Goal: Task Accomplishment & Management: Manage account settings

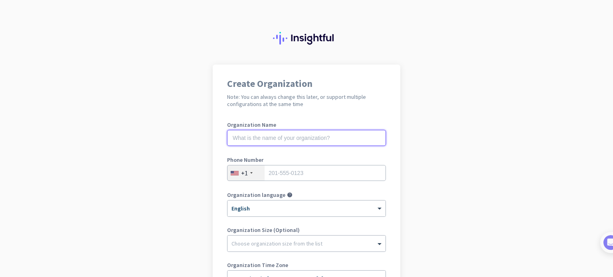
click at [337, 138] on input "text" at bounding box center [306, 138] width 159 height 16
paste input "petar.bevenja+test55@workpuls.com"
type input "new org"
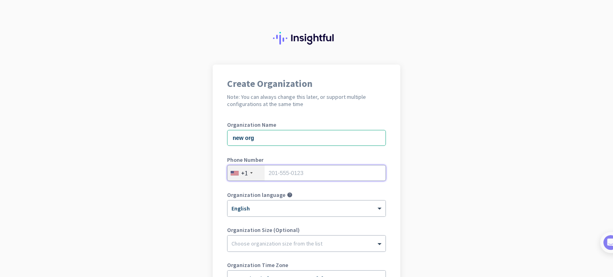
click at [332, 174] on input "tel" at bounding box center [306, 173] width 159 height 16
type input "0"
type input "2015550123"
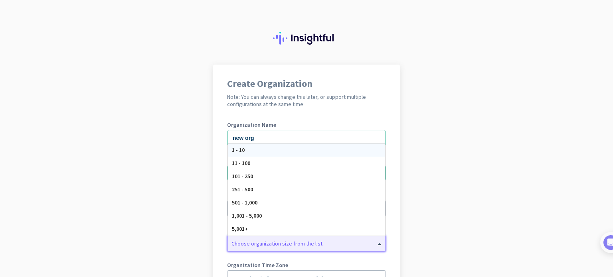
click at [279, 247] on div "Choose organization size from the list" at bounding box center [307, 244] width 158 height 16
click at [256, 146] on div "1 - 10" at bounding box center [306, 150] width 157 height 13
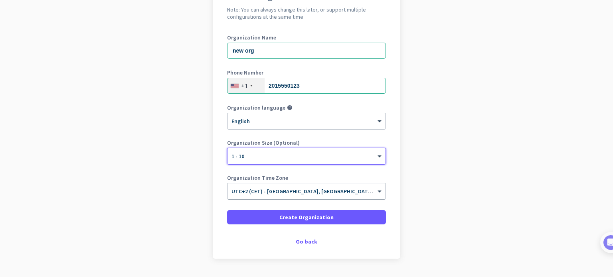
scroll to position [89, 0]
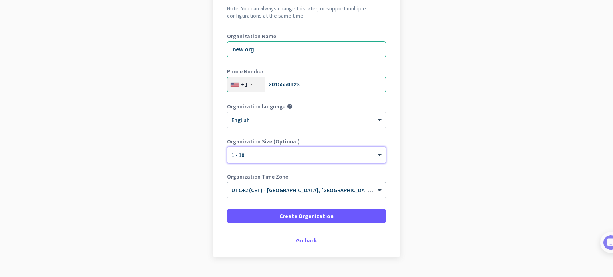
click at [321, 191] on span "UTC+2 (CET) - Belgrade, Niš, Novi Sad, Zemun" at bounding box center [357, 190] width 250 height 7
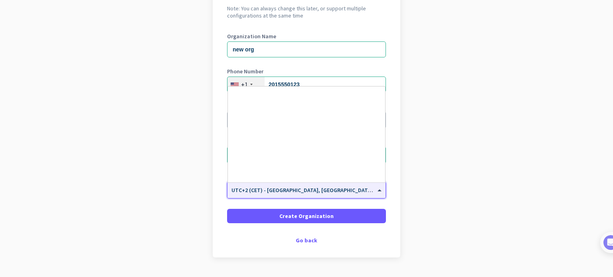
scroll to position [1950, 0]
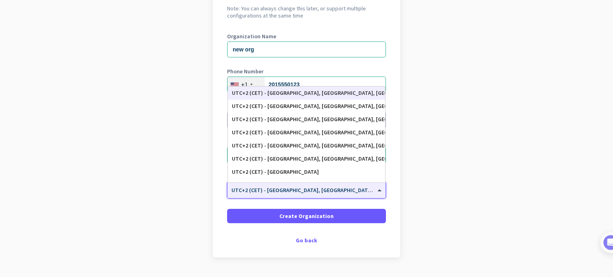
click at [500, 178] on app-onboarding-organization "Create Organization Note: You can always change this later, or support multiple…" at bounding box center [306, 137] width 613 height 322
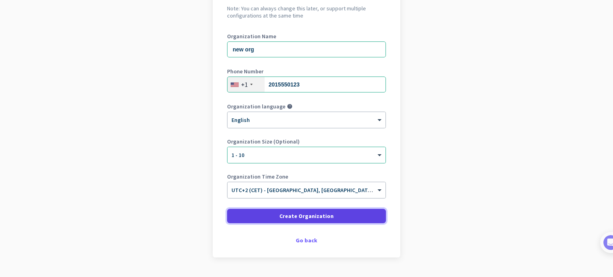
click at [303, 211] on span at bounding box center [306, 216] width 159 height 19
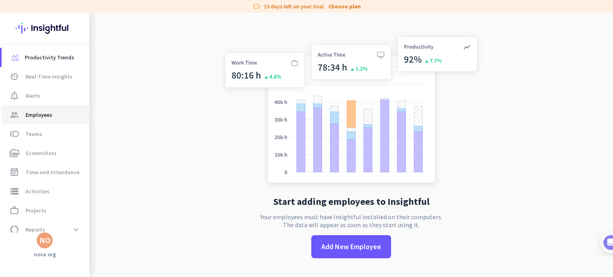
click at [40, 115] on span "Employees" at bounding box center [39, 115] width 27 height 10
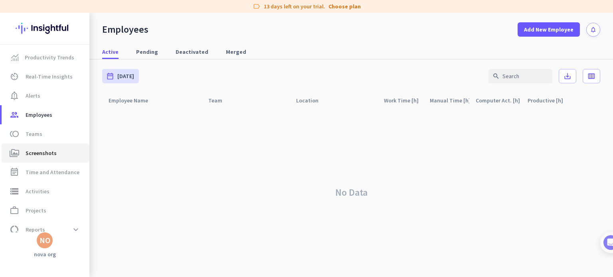
click at [43, 145] on link "perm_media Screenshots" at bounding box center [46, 153] width 88 height 19
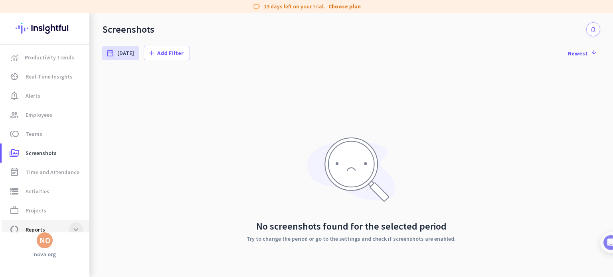
click at [78, 232] on span at bounding box center [76, 230] width 14 height 14
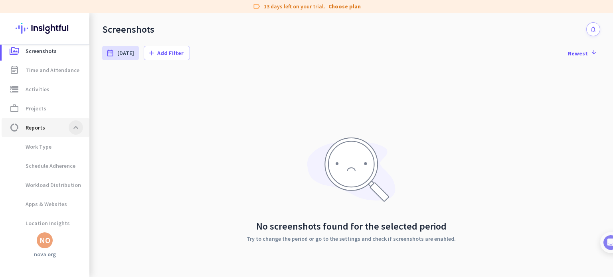
click at [75, 126] on span at bounding box center [76, 128] width 14 height 14
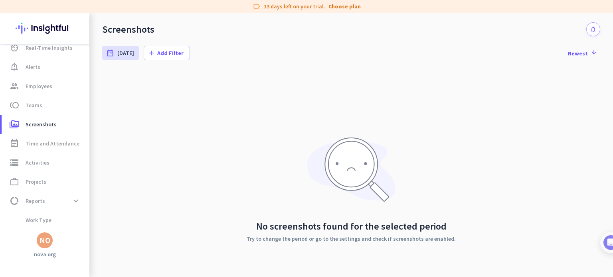
scroll to position [29, 0]
click at [65, 220] on span "settings Settings" at bounding box center [45, 221] width 75 height 10
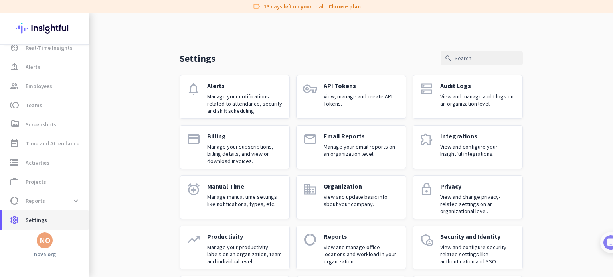
scroll to position [55, 0]
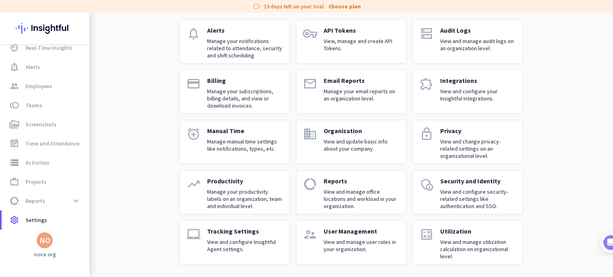
click at [348, 246] on p "View and manage user roles in your organization." at bounding box center [362, 246] width 76 height 14
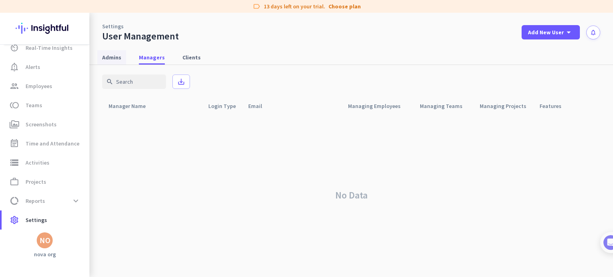
click at [115, 60] on span "Admins" at bounding box center [111, 57] width 19 height 8
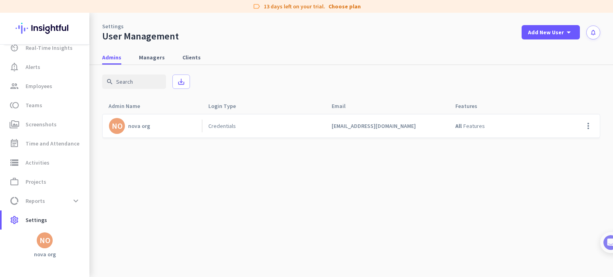
click at [566, 158] on cdk-virtual-scroll-viewport "NO nova org Credentials petar.bevenja+test55@workpuls.com All Features more_vert" at bounding box center [351, 196] width 498 height 164
click at [55, 218] on span "settings Settings" at bounding box center [45, 221] width 75 height 10
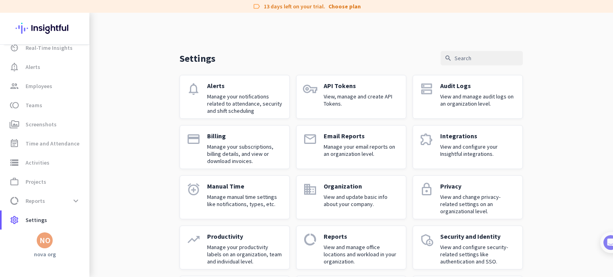
click at [312, 153] on div "email" at bounding box center [310, 147] width 14 height 30
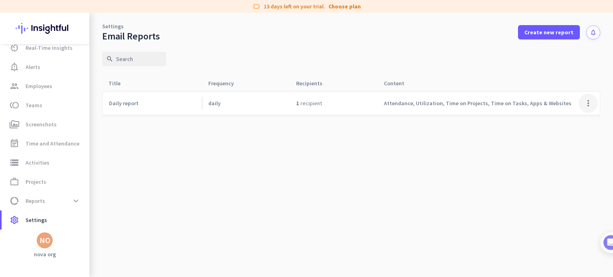
click at [582, 107] on span at bounding box center [588, 103] width 19 height 19
click at [561, 137] on span "Remove report" at bounding box center [571, 134] width 36 height 7
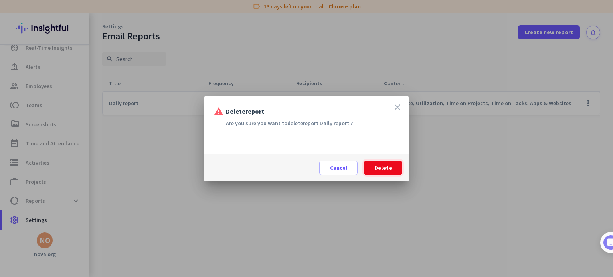
click at [373, 170] on span at bounding box center [383, 168] width 38 height 19
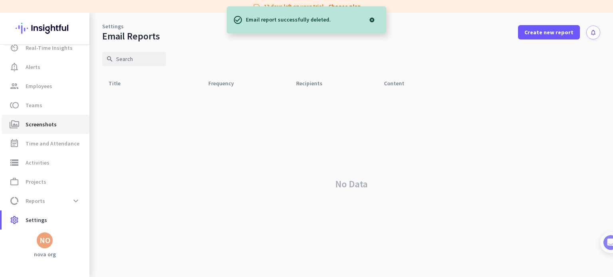
click at [37, 131] on link "perm_media Screenshots" at bounding box center [46, 124] width 88 height 19
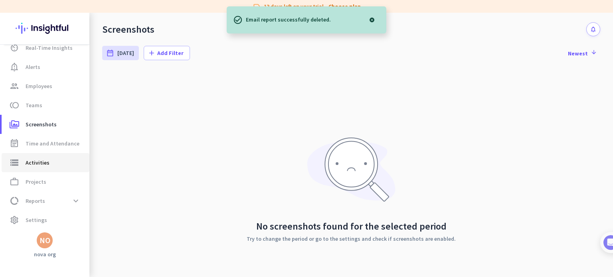
click at [44, 171] on link "storage Activities" at bounding box center [46, 162] width 88 height 19
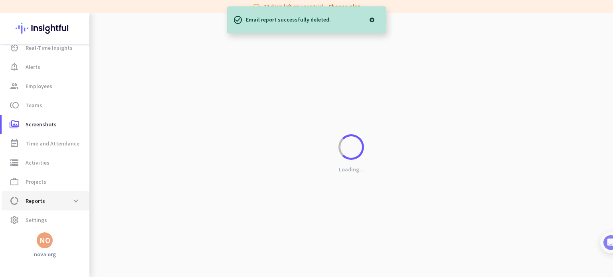
click at [48, 192] on link "data_usage Reports expand_more" at bounding box center [46, 201] width 88 height 19
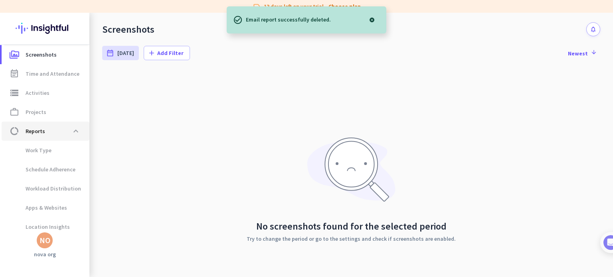
type input "Wed, Sep 17 - Wed, Sep 17"
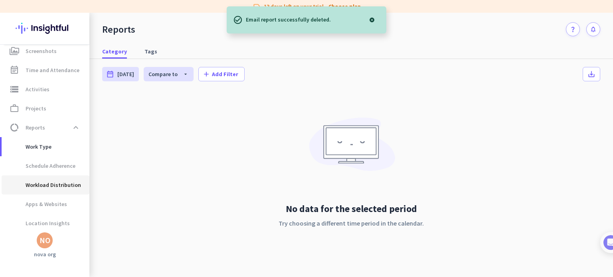
click at [54, 184] on span "Workload Distribution" at bounding box center [44, 185] width 73 height 19
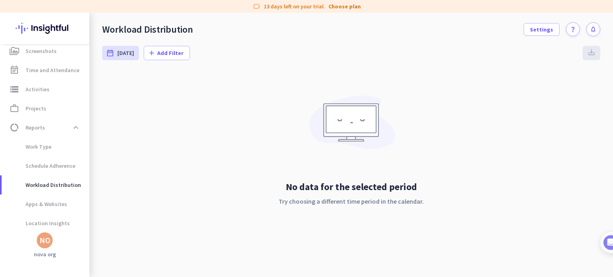
click at [43, 241] on div "NO" at bounding box center [45, 241] width 11 height 8
click at [71, 227] on span "Sign out" at bounding box center [87, 225] width 48 height 7
